Goal: Task Accomplishment & Management: Manage account settings

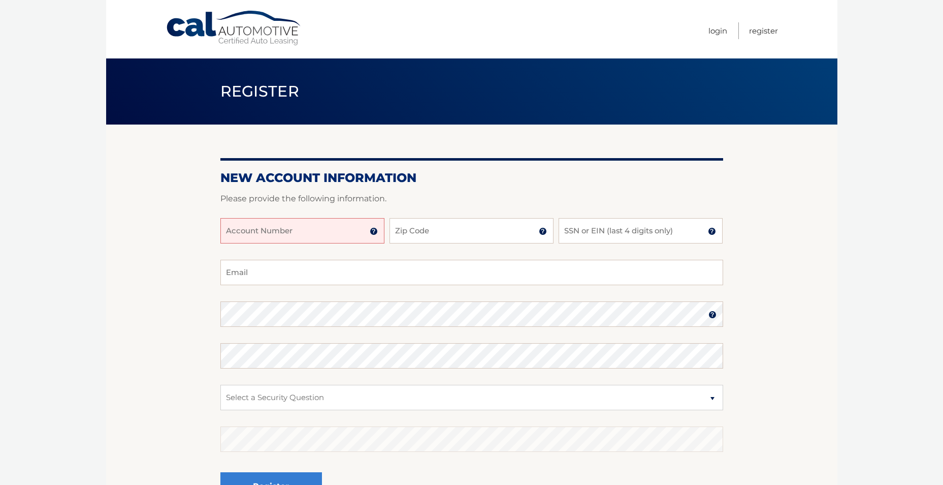
click at [351, 231] on input "Account Number" at bounding box center [302, 230] width 164 height 25
type input "44456008034"
click at [458, 236] on input "Zip Code" at bounding box center [472, 230] width 164 height 25
type input "11572"
click at [596, 227] on input "SSN or EIN (last 4 digits only)" at bounding box center [641, 230] width 164 height 25
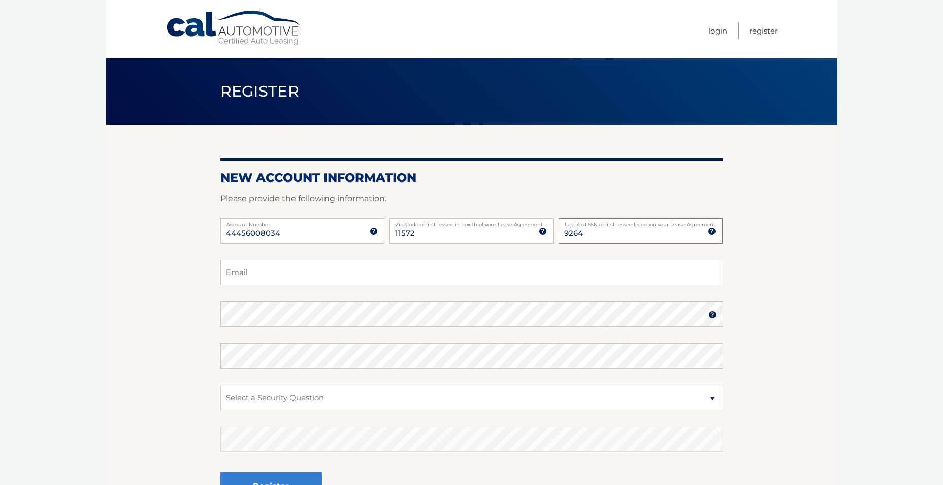
type input "9264"
click at [263, 275] on input "Email" at bounding box center [471, 272] width 503 height 25
type input "heart78@aol.com"
click at [712, 314] on img at bounding box center [713, 314] width 8 height 8
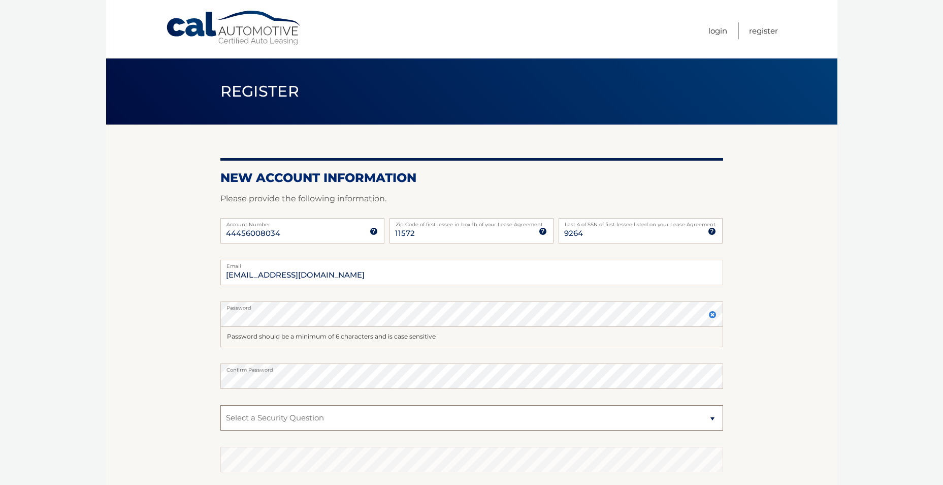
click at [332, 414] on select "Select a Security Question What was the name of your elementary school? What is…" at bounding box center [471, 417] width 503 height 25
select select "1"
click at [220, 405] on select "Select a Security Question What was the name of your elementary school? What is…" at bounding box center [471, 417] width 503 height 25
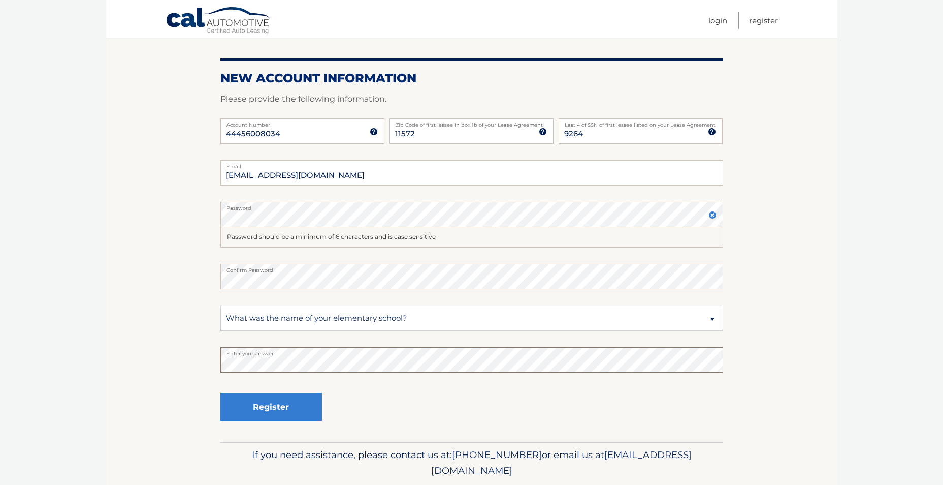
scroll to position [102, 0]
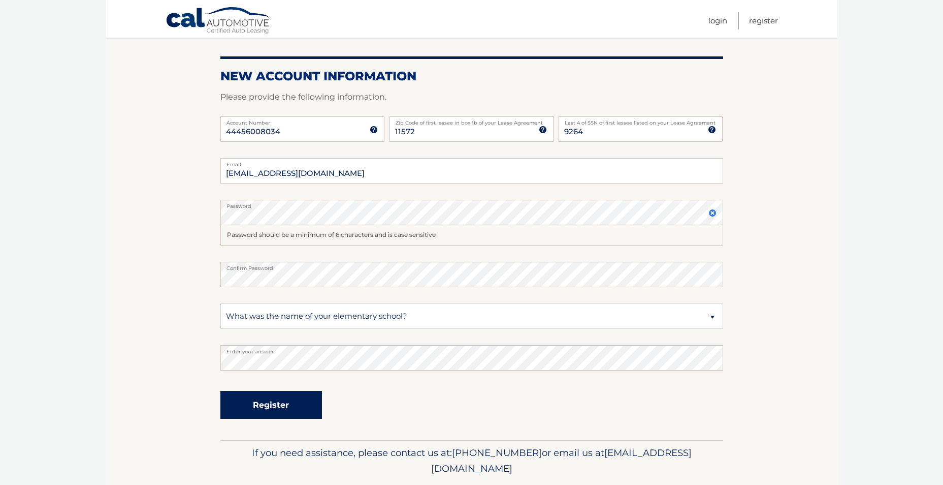
click at [275, 403] on button "Register" at bounding box center [271, 405] width 102 height 28
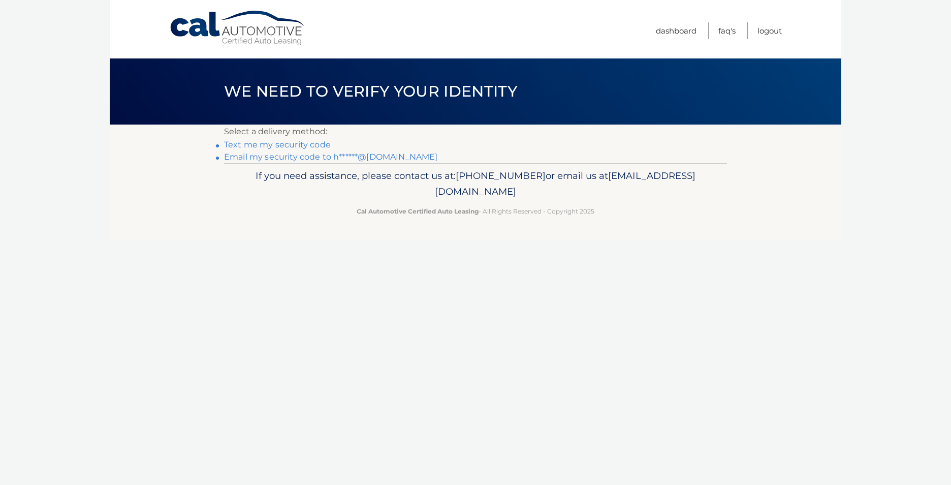
click at [310, 141] on link "Text me my security code" at bounding box center [277, 145] width 107 height 10
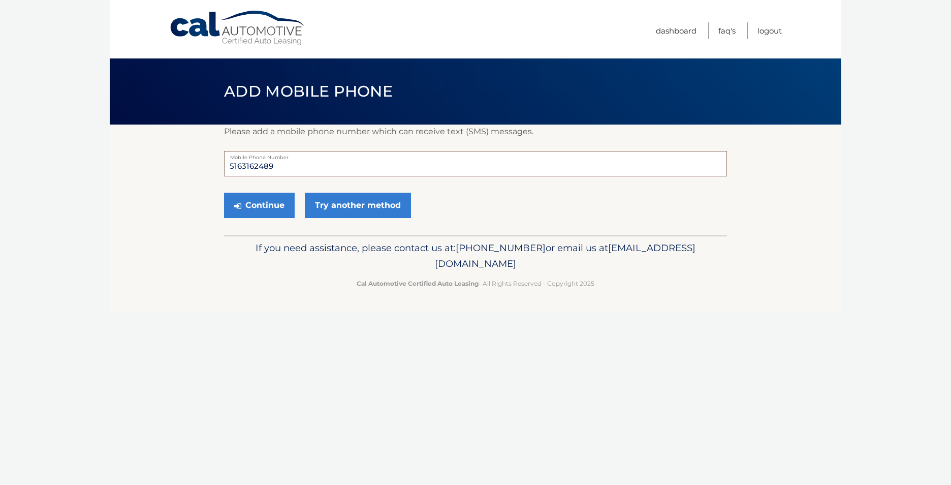
drag, startPoint x: 273, startPoint y: 168, endPoint x: 215, endPoint y: 168, distance: 57.4
click at [215, 168] on section "Please add a mobile phone number which can receive text (SMS) messages. 5163162…" at bounding box center [475, 179] width 731 height 111
type input "5163985269"
click at [261, 203] on button "Continue" at bounding box center [259, 205] width 71 height 25
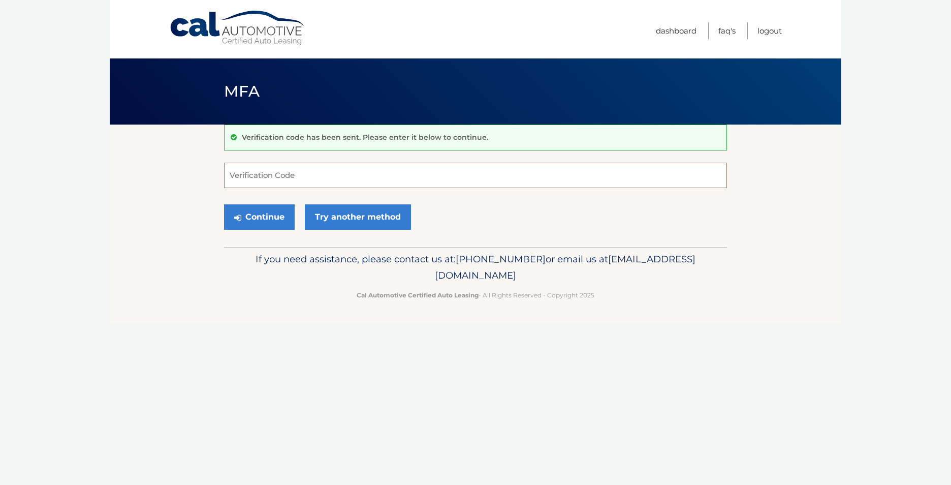
click at [269, 176] on input "Verification Code" at bounding box center [475, 175] width 503 height 25
type input "450791"
click at [258, 214] on button "Continue" at bounding box center [259, 216] width 71 height 25
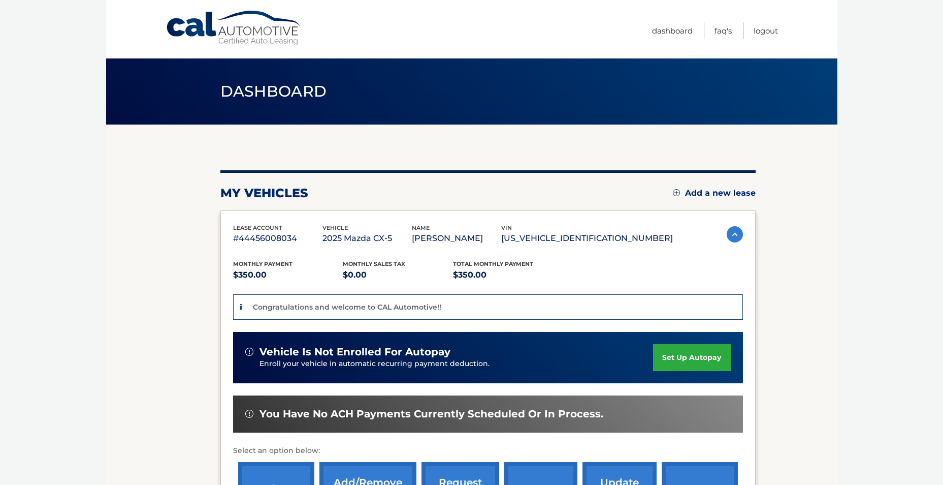
click at [680, 355] on link "set up autopay" at bounding box center [691, 357] width 77 height 27
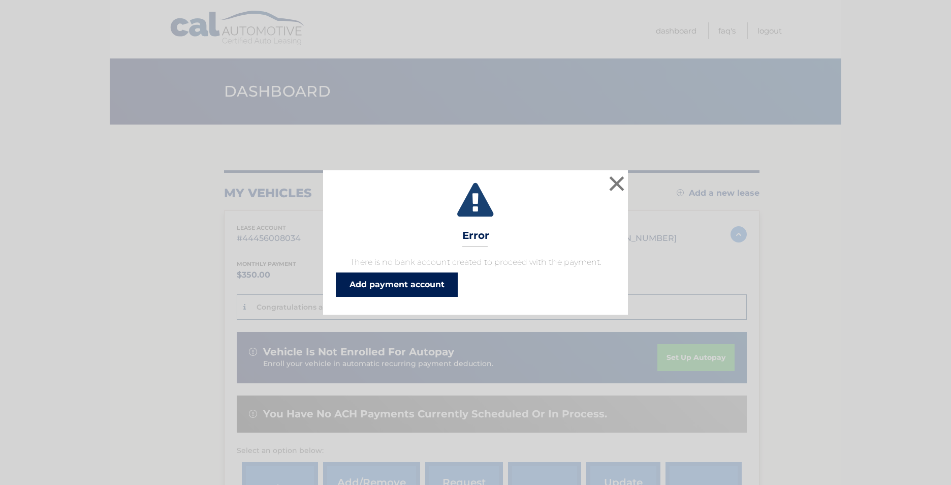
click at [385, 280] on link "Add payment account" at bounding box center [397, 284] width 122 height 24
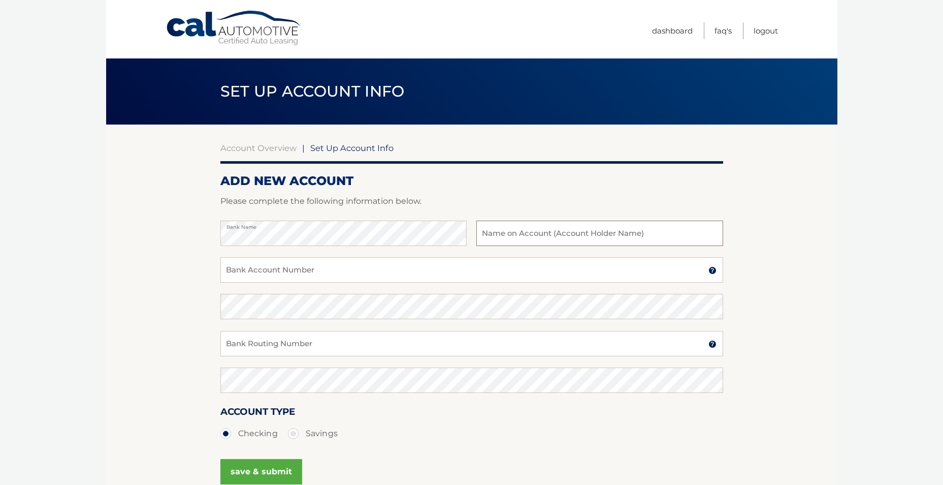
click at [531, 237] on input "text" at bounding box center [599, 232] width 246 height 25
type input "M"
type input "[PERSON_NAME]"
click at [353, 273] on input "Bank Account Number" at bounding box center [471, 269] width 503 height 25
type input "101205681"
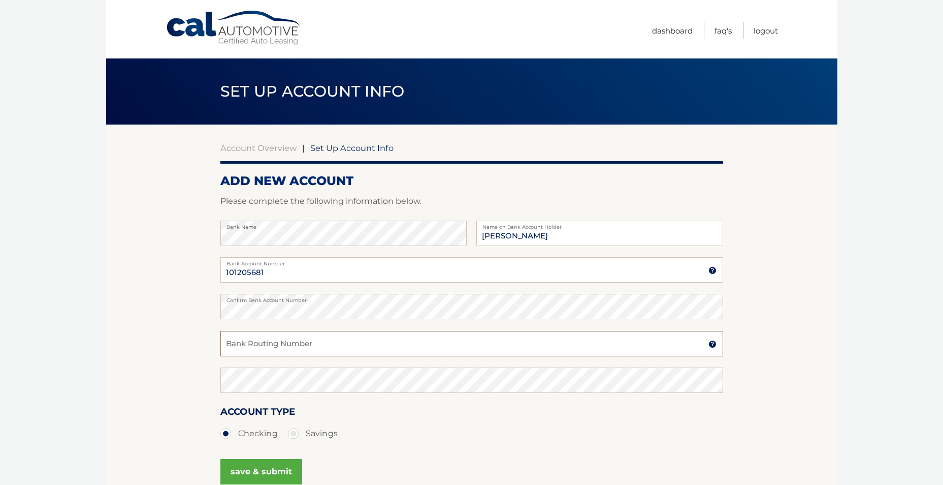
click at [286, 346] on input "Bank Routing Number" at bounding box center [471, 343] width 503 height 25
type input "3"
type input "101205681"
drag, startPoint x: 274, startPoint y: 276, endPoint x: 212, endPoint y: 267, distance: 62.6
click at [212, 267] on section "Account Overview | Set Up Account Info ADD NEW ACCOUNT Please complete the foll…" at bounding box center [471, 318] width 731 height 388
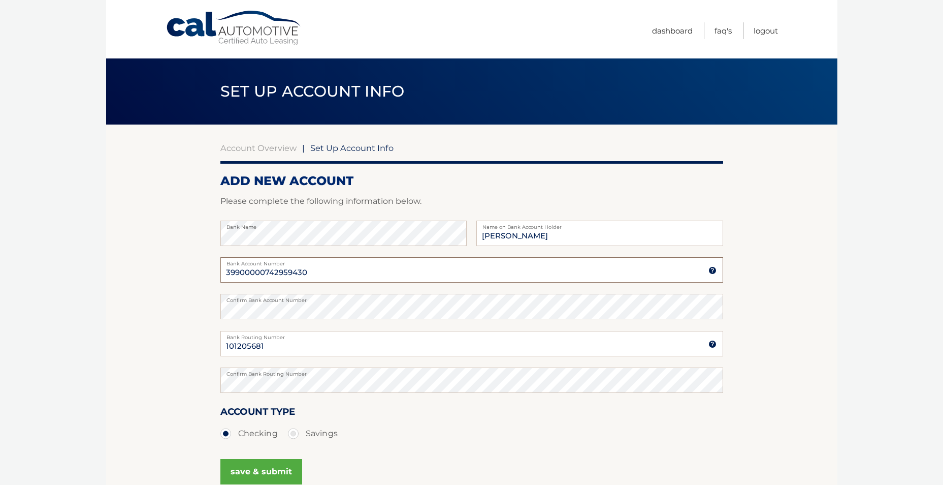
type input "39900000742959430"
click at [196, 303] on section "Account Overview | Set Up Account Info ADD NEW ACCOUNT Please complete the foll…" at bounding box center [471, 318] width 731 height 388
click at [264, 467] on button "save & submit" at bounding box center [261, 471] width 82 height 25
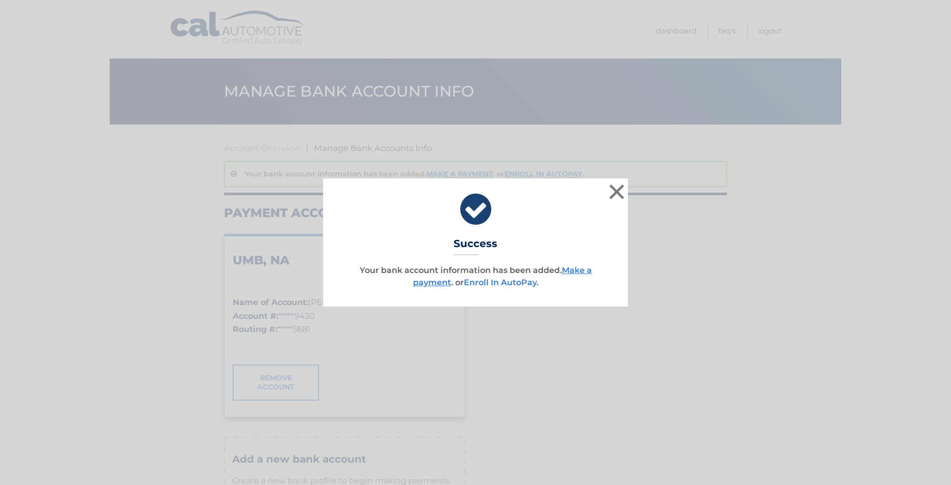
click at [502, 279] on link "Enroll In AutoPay" at bounding box center [500, 282] width 73 height 10
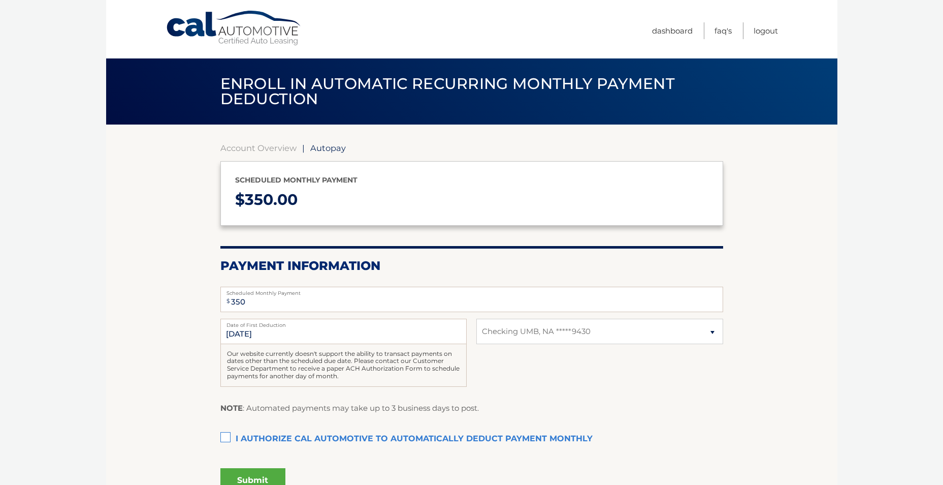
select select "ZDYwOGU1MjMtZTY0Ny00MjVmLWFiMWQtMGIyMWU0NDg4MjM2"
click at [225, 434] on label "I authorize cal automotive to automatically deduct payment monthly This checkbo…" at bounding box center [471, 439] width 503 height 20
click at [0, 0] on input "I authorize cal automotive to automatically deduct payment monthly This checkbo…" at bounding box center [0, 0] width 0 height 0
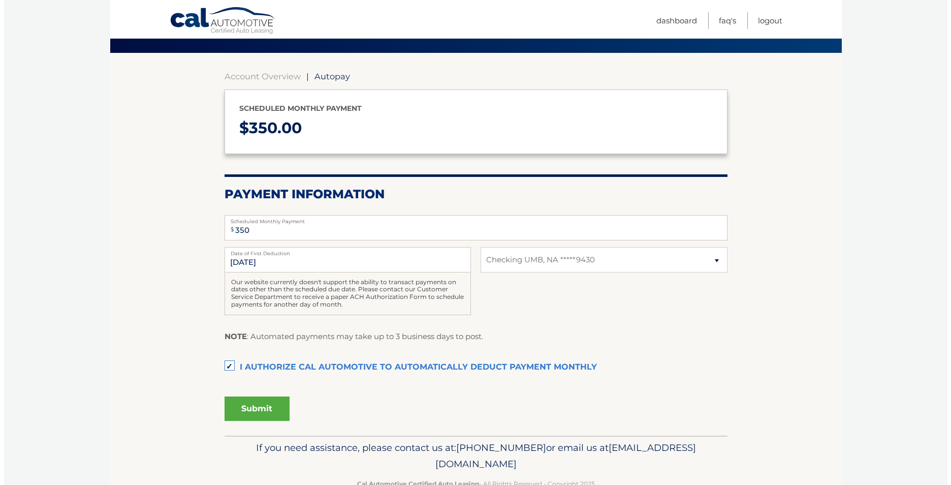
scroll to position [99, 0]
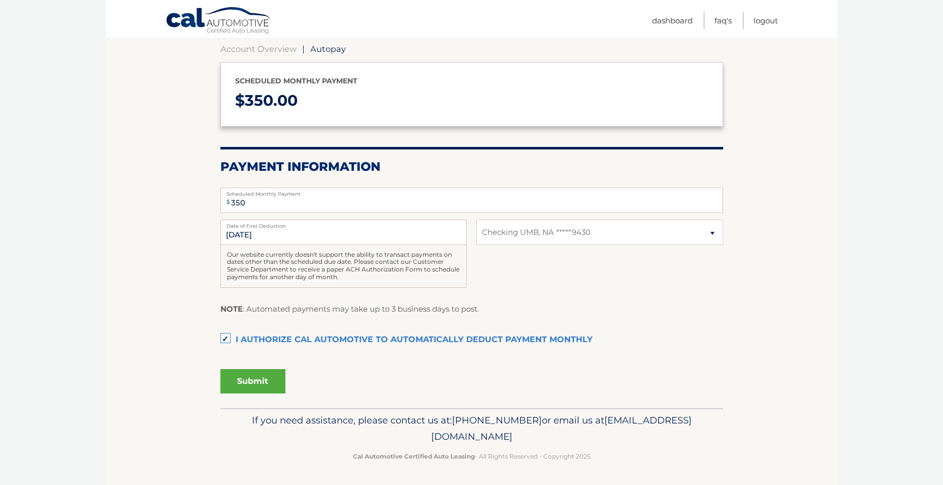
click at [247, 379] on button "Submit" at bounding box center [252, 381] width 65 height 24
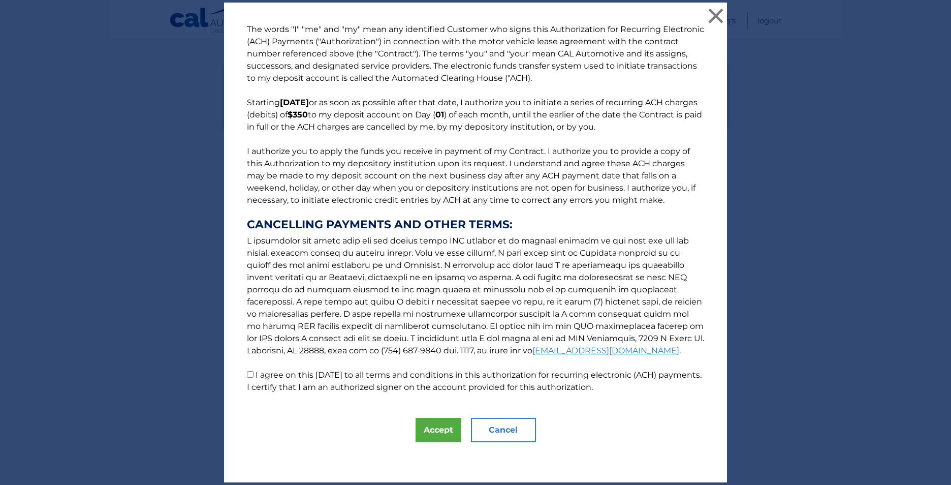
click at [247, 374] on input "I agree on this 09/19/2025 to all terms and conditions in this authorization fo…" at bounding box center [250, 374] width 7 height 7
checkbox input "true"
click at [426, 430] on button "Accept" at bounding box center [438, 430] width 46 height 24
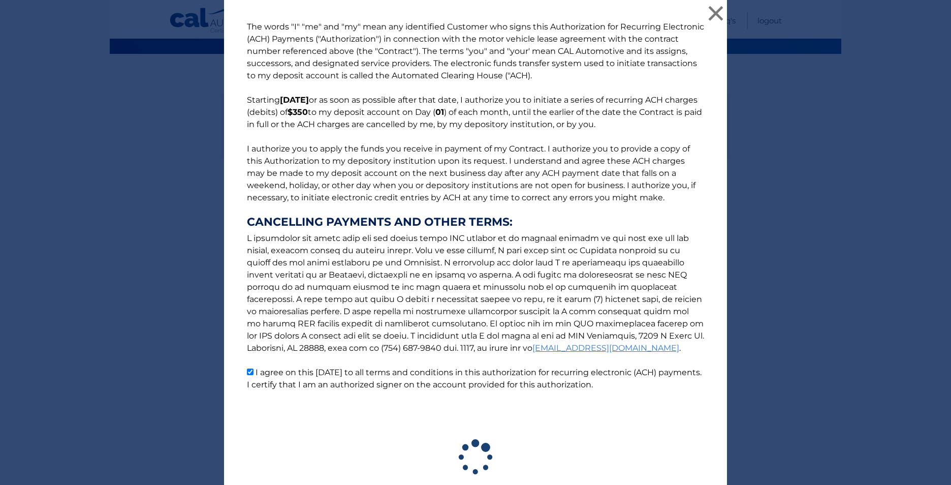
scroll to position [71, 0]
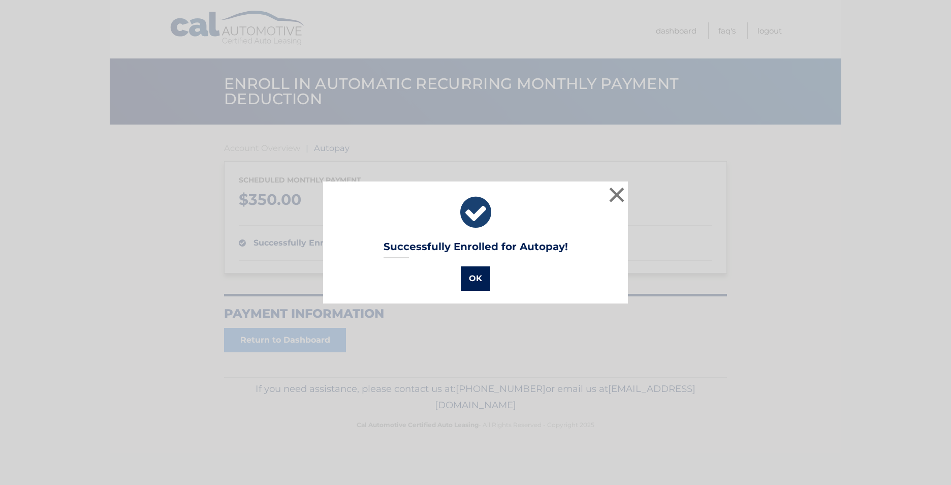
click at [472, 274] on button "OK" at bounding box center [475, 278] width 29 height 24
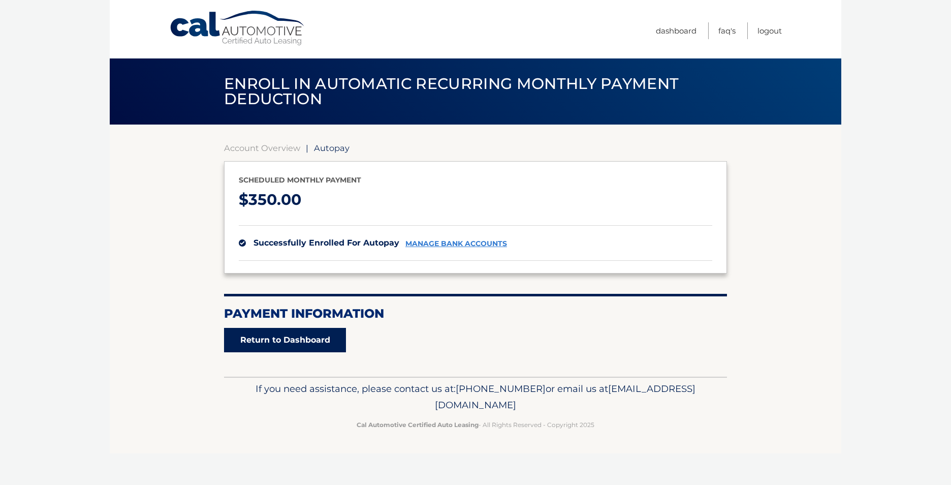
click at [300, 334] on link "Return to Dashboard" at bounding box center [285, 340] width 122 height 24
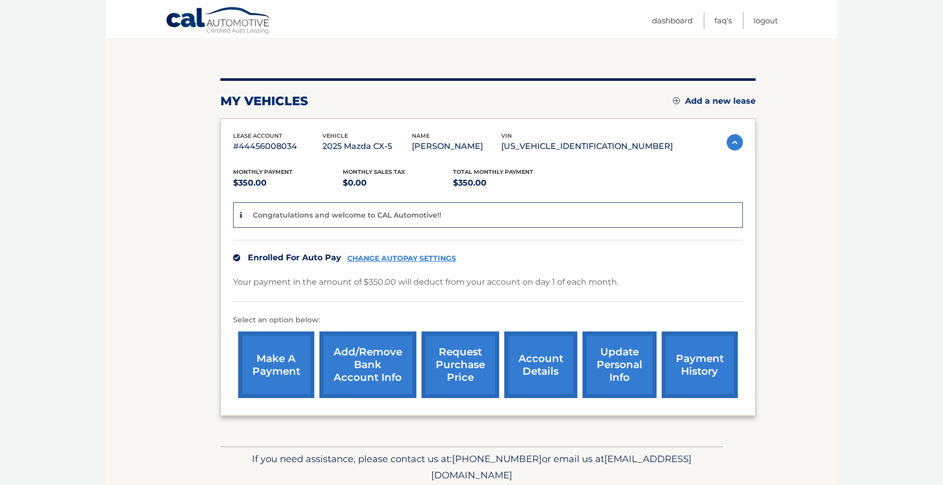
scroll to position [102, 0]
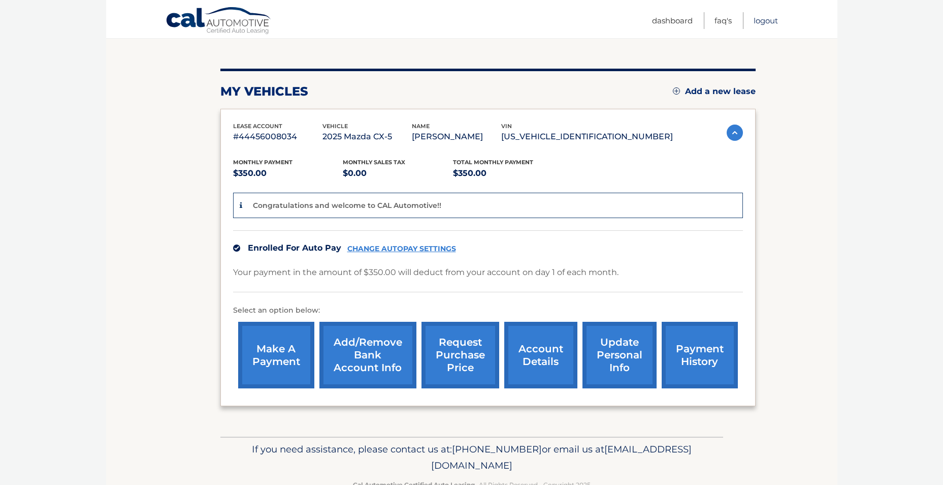
click at [764, 18] on link "Logout" at bounding box center [766, 20] width 24 height 17
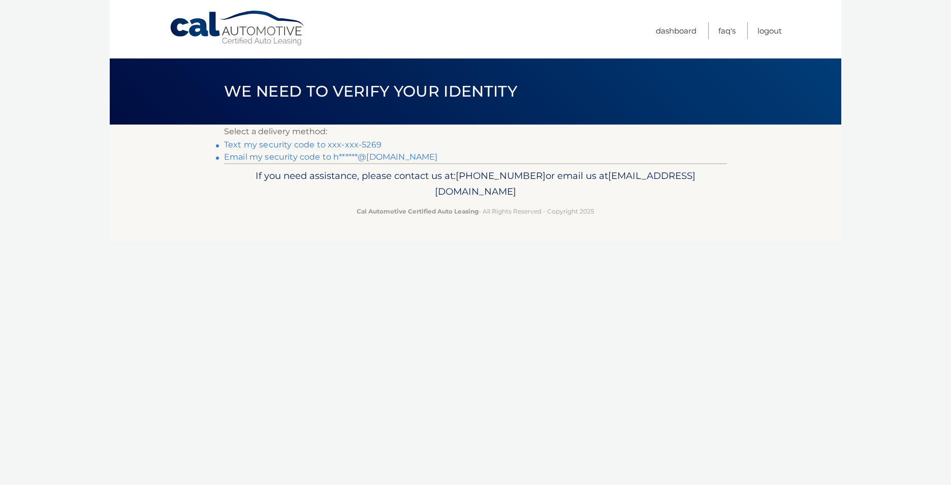
click at [303, 141] on link "Text my security code to xxx-xxx-5269" at bounding box center [302, 145] width 157 height 10
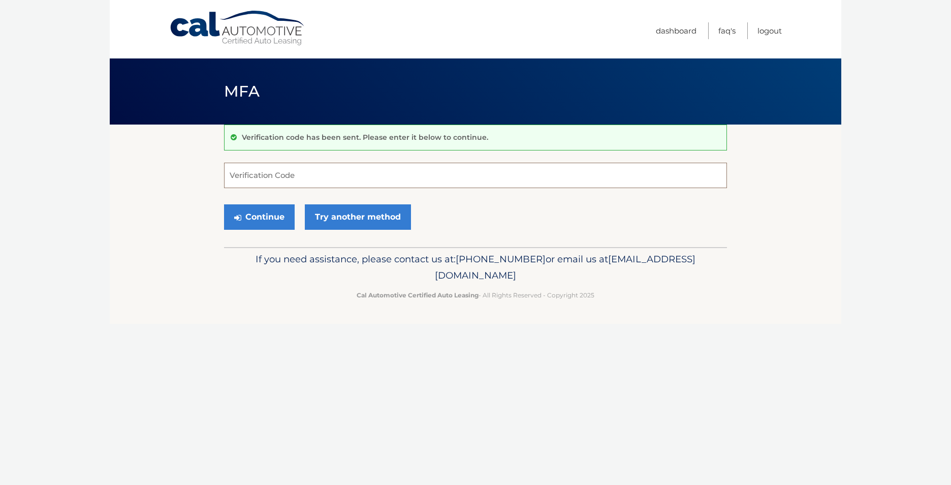
click at [313, 183] on input "Verification Code" at bounding box center [475, 175] width 503 height 25
type input "542663"
click at [248, 213] on button "Continue" at bounding box center [259, 216] width 71 height 25
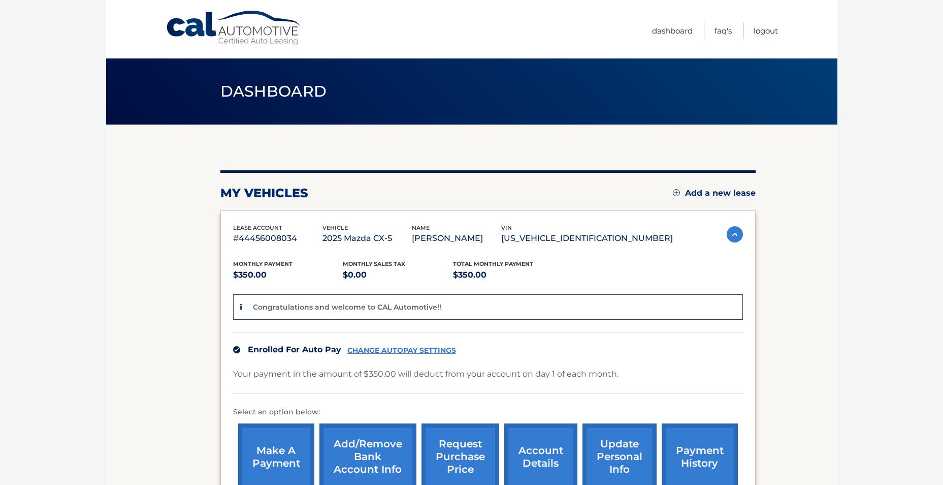
click at [768, 28] on link "Logout" at bounding box center [766, 30] width 24 height 17
